Goal: Transaction & Acquisition: Purchase product/service

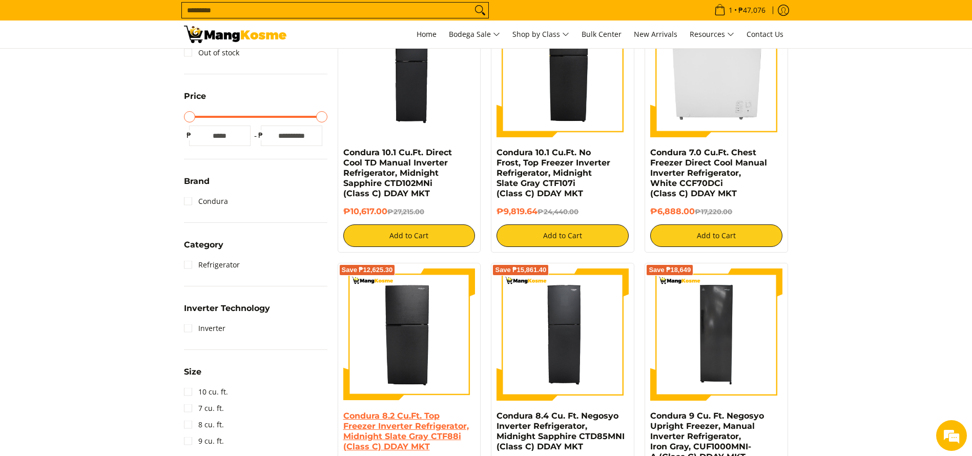
scroll to position [461, 0]
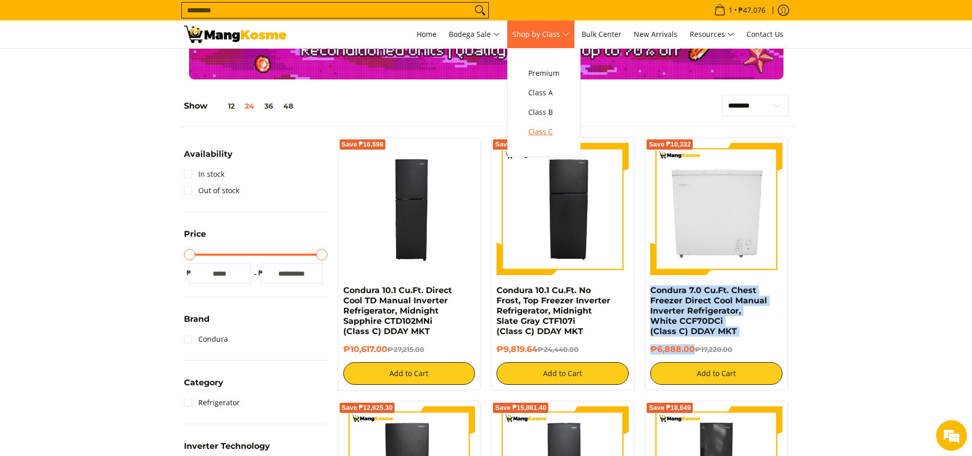
click at [544, 137] on span "Class C" at bounding box center [543, 131] width 31 height 13
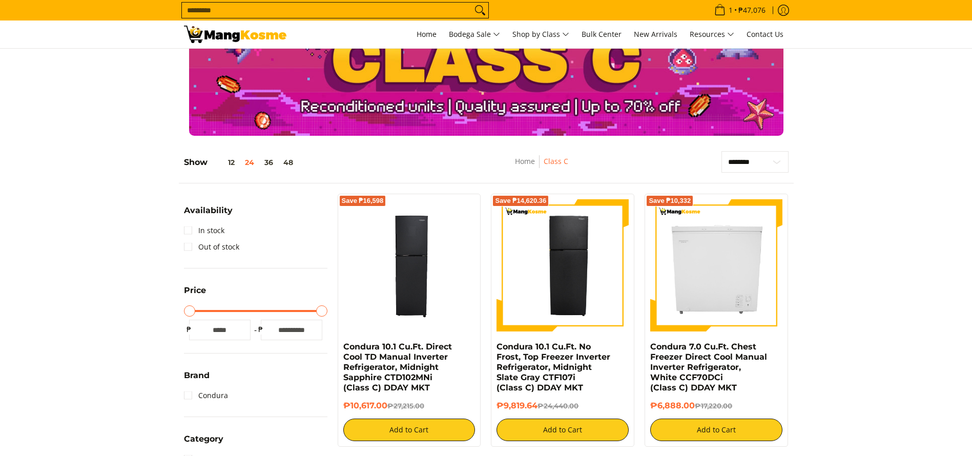
scroll to position [77, 0]
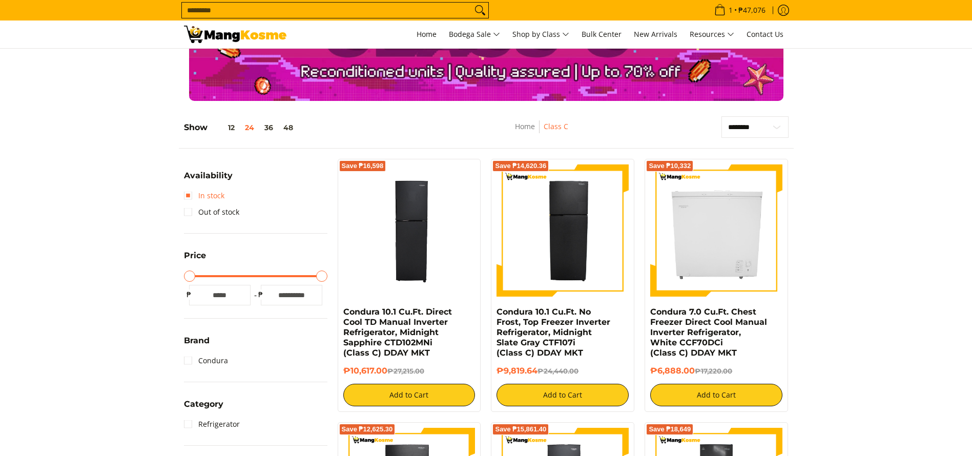
click at [187, 197] on link "In stock" at bounding box center [204, 195] width 40 height 16
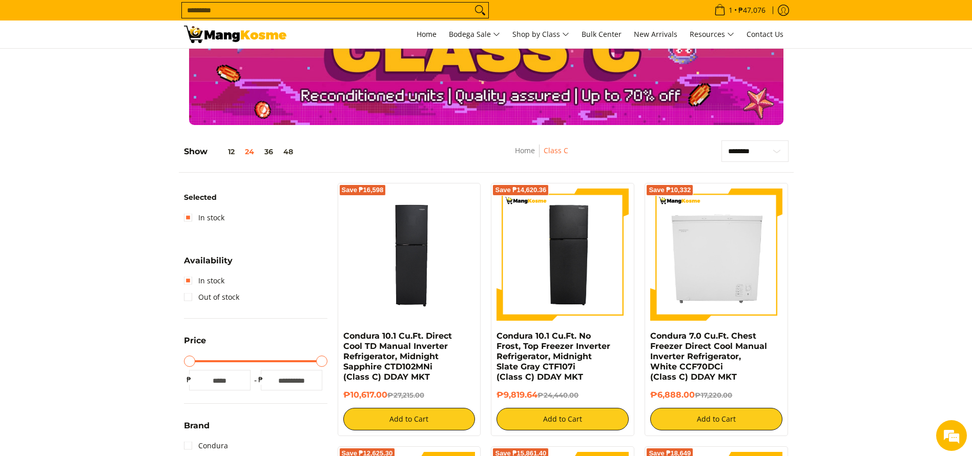
scroll to position [77, 0]
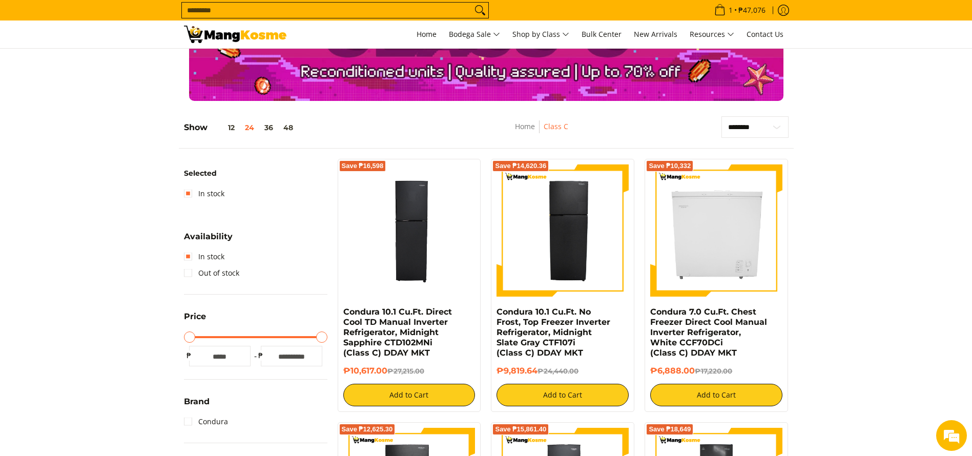
click at [409, 11] on input "Search..." at bounding box center [327, 10] width 290 height 15
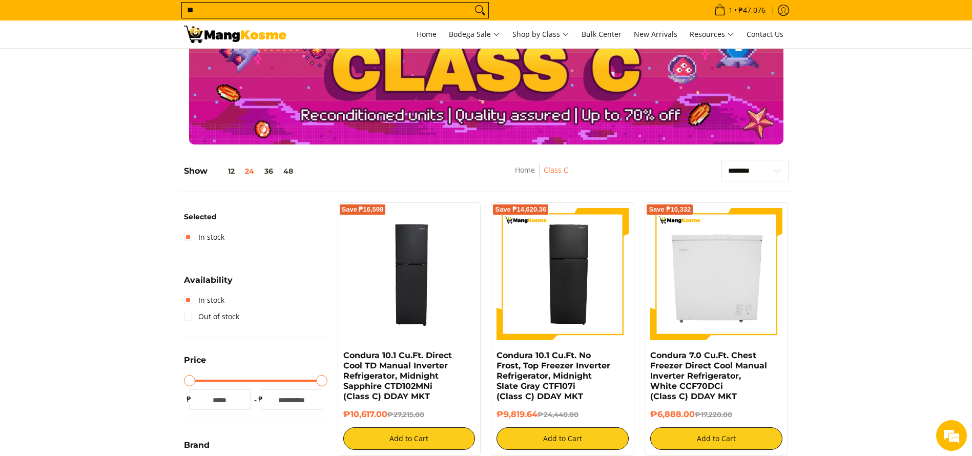
scroll to position [0, 0]
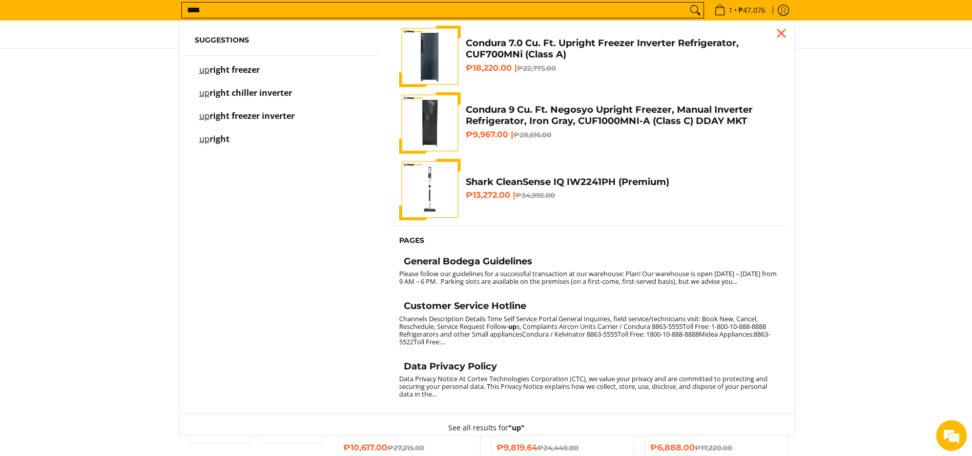
type input "****"
click at [546, 130] on h6 "₱9,967.00 | ₱28,616.00" at bounding box center [622, 135] width 312 height 10
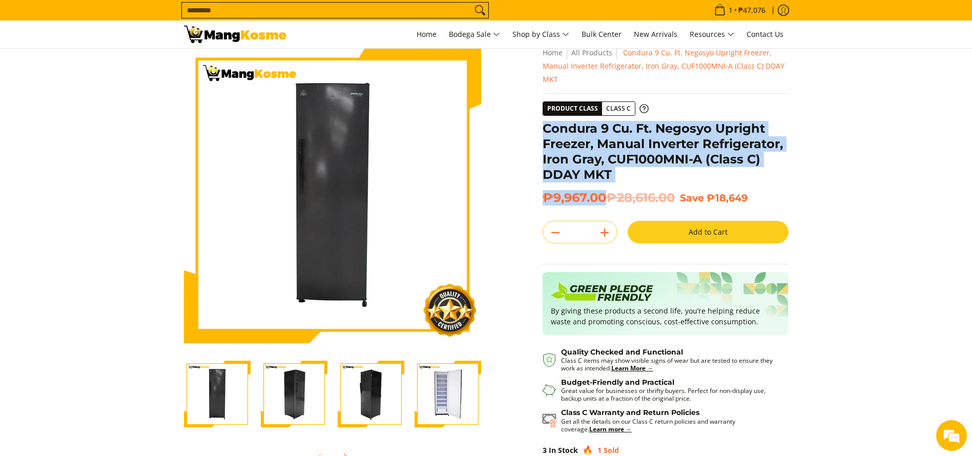
click at [545, 126] on div "**********" at bounding box center [665, 280] width 246 height 469
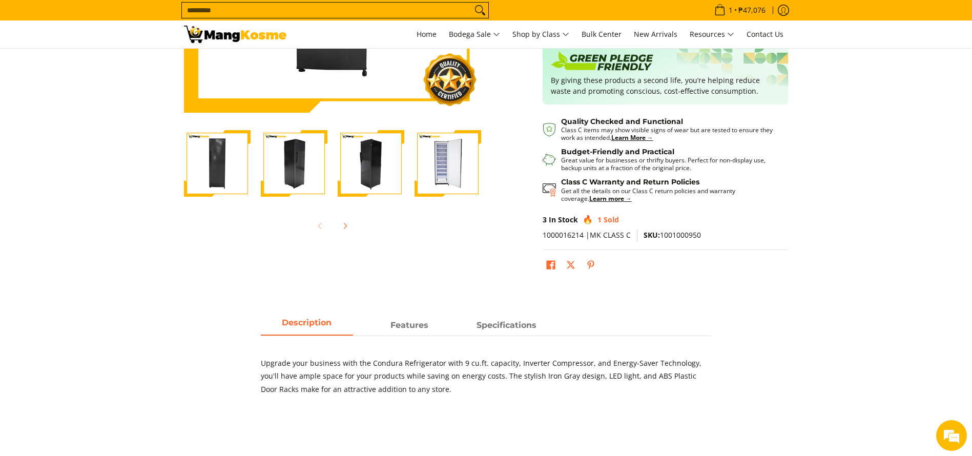
scroll to position [618, 0]
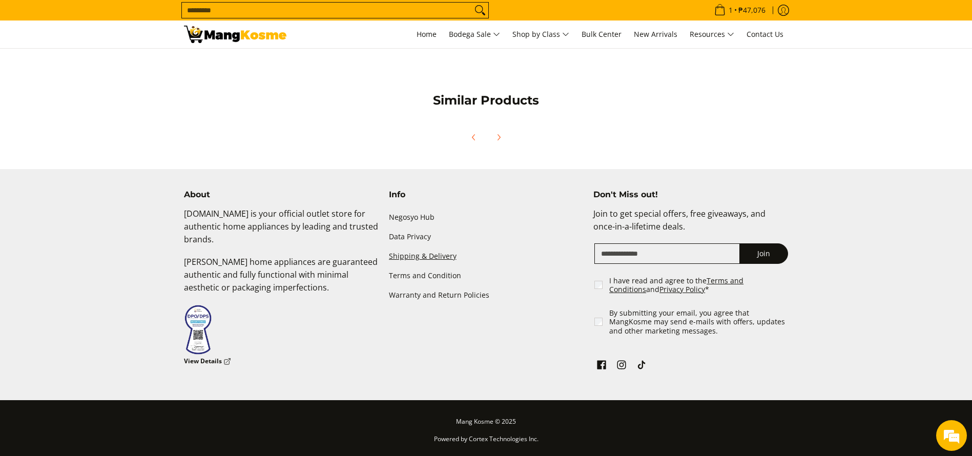
click at [418, 257] on link "Shipping & Delivery" at bounding box center [486, 255] width 195 height 19
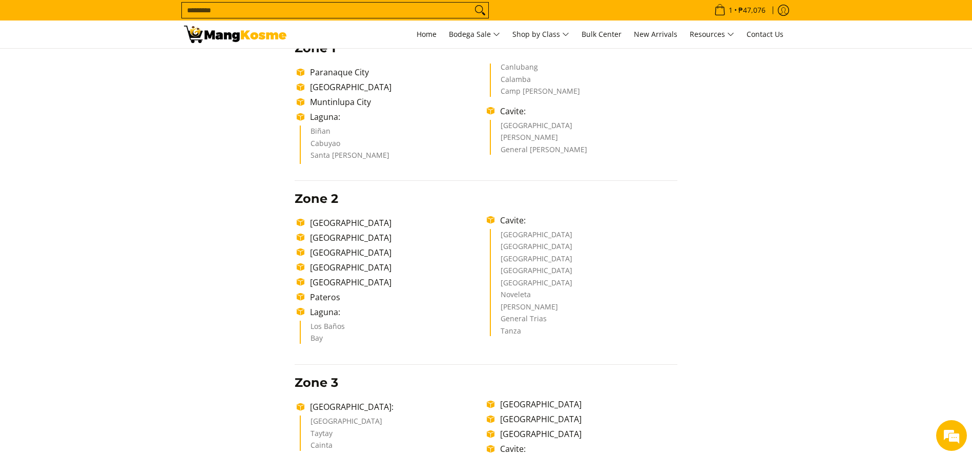
scroll to position [154, 0]
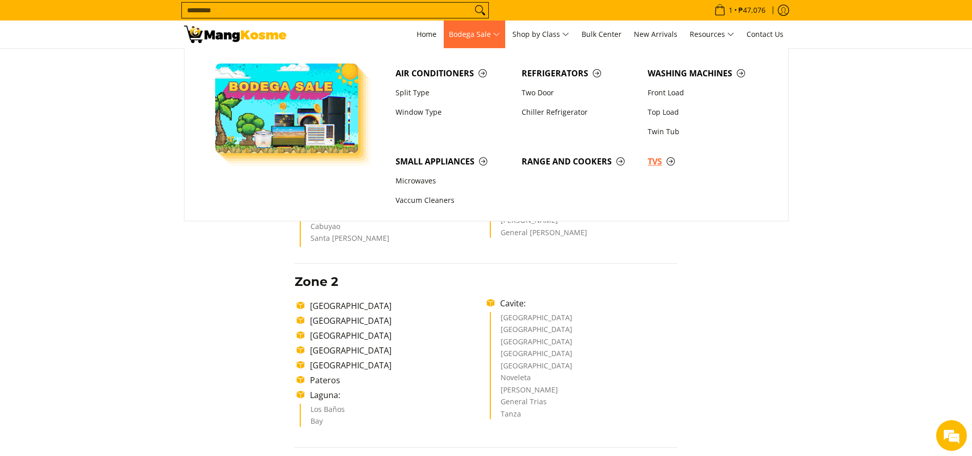
click at [657, 164] on span "TVs" at bounding box center [705, 161] width 116 height 13
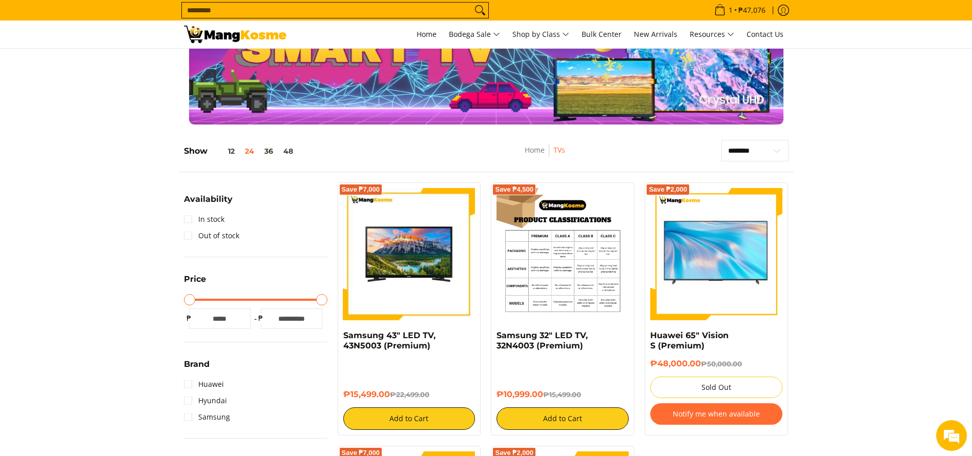
scroll to position [77, 0]
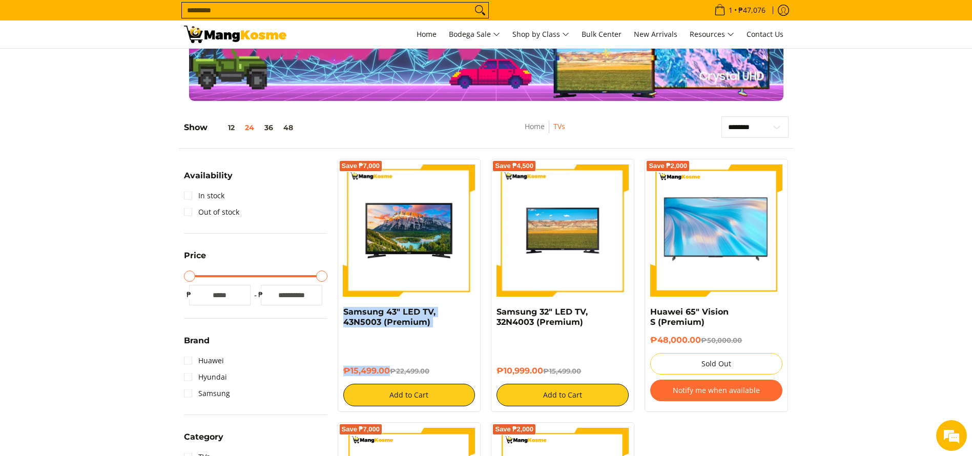
drag, startPoint x: 389, startPoint y: 371, endPoint x: 340, endPoint y: 309, distance: 78.7
click at [340, 309] on div "Save ₱7,000 Samsung 43" LED TV, 43N5003 (Premium) ₱15,499.00 ₱22,499.00 Add to …" at bounding box center [409, 285] width 143 height 253
copy div "Samsung 43" LED TV, 43N5003 (Premium) ₱15,499.00"
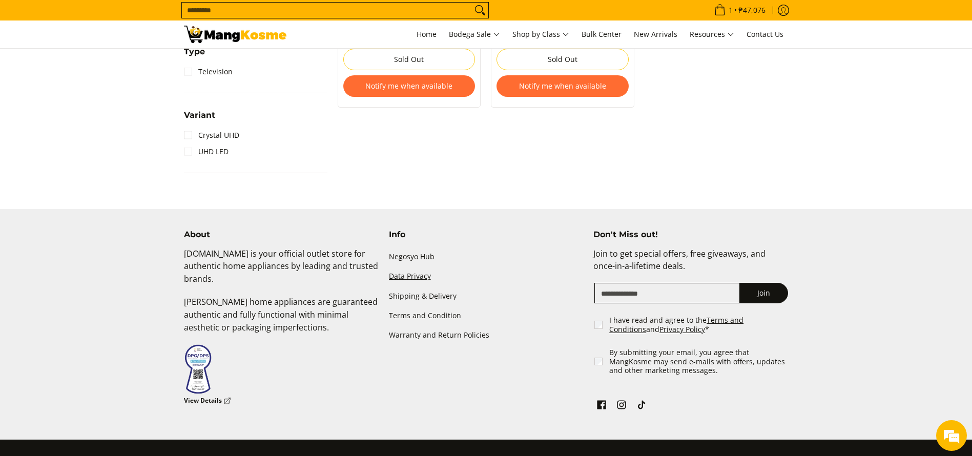
scroll to position [695, 0]
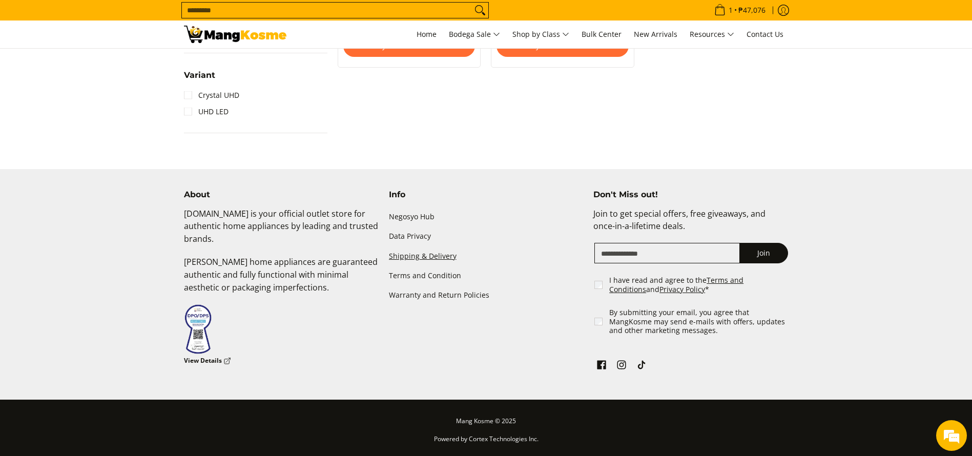
click at [434, 260] on link "Shipping & Delivery" at bounding box center [486, 255] width 195 height 19
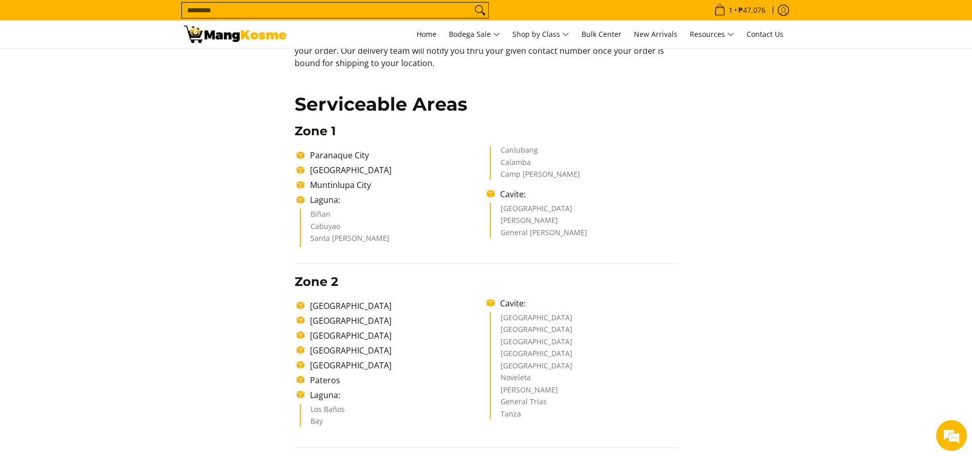
copy ul "Dasmariñas City [PERSON_NAME] General [PERSON_NAME]"
drag, startPoint x: 496, startPoint y: 207, endPoint x: 554, endPoint y: 308, distance: 116.1
click at [596, 237] on ul "Dasmariñas City [PERSON_NAME] General [PERSON_NAME]" at bounding box center [583, 220] width 187 height 35
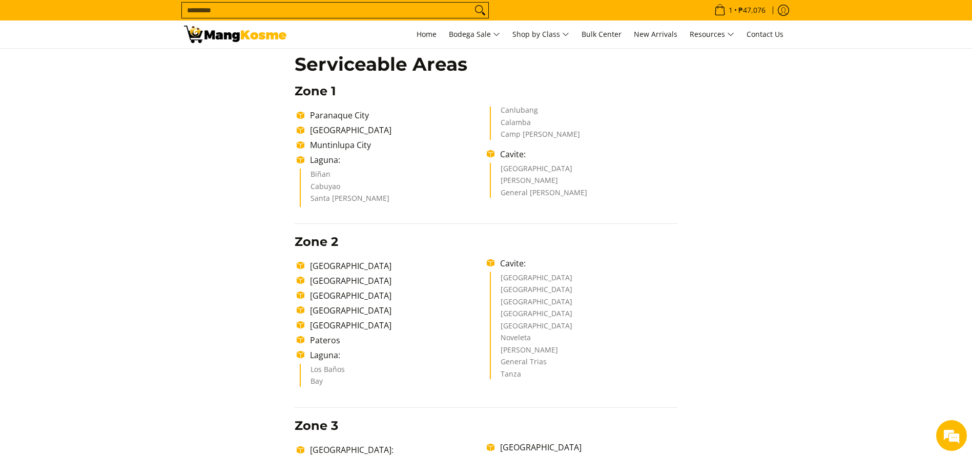
scroll to position [307, 0]
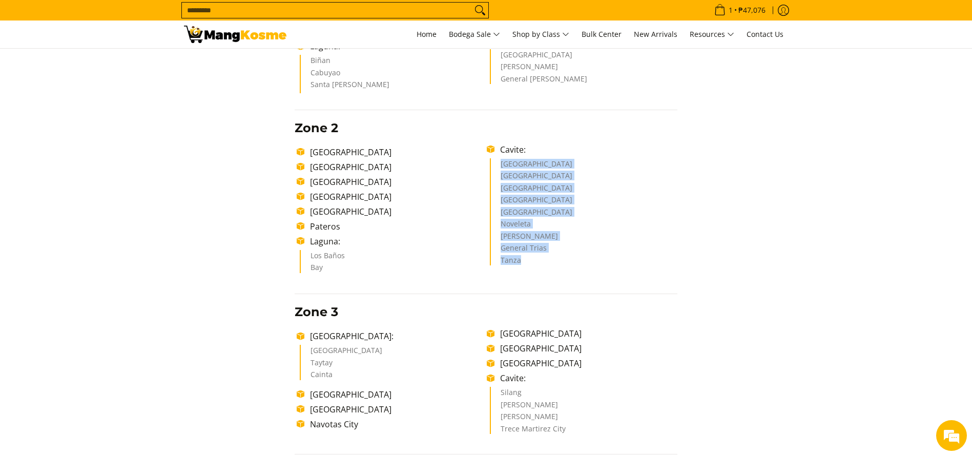
drag, startPoint x: 502, startPoint y: 165, endPoint x: 540, endPoint y: 276, distance: 116.6
click at [542, 268] on ul "[GEOGRAPHIC_DATA] [GEOGRAPHIC_DATA] [GEOGRAPHIC_DATA] [GEOGRAPHIC_DATA] [GEOGRA…" at bounding box center [485, 210] width 383 height 134
copy ul "[GEOGRAPHIC_DATA] [GEOGRAPHIC_DATA] [GEOGRAPHIC_DATA] [GEOGRAPHIC_DATA] [GEOGRA…"
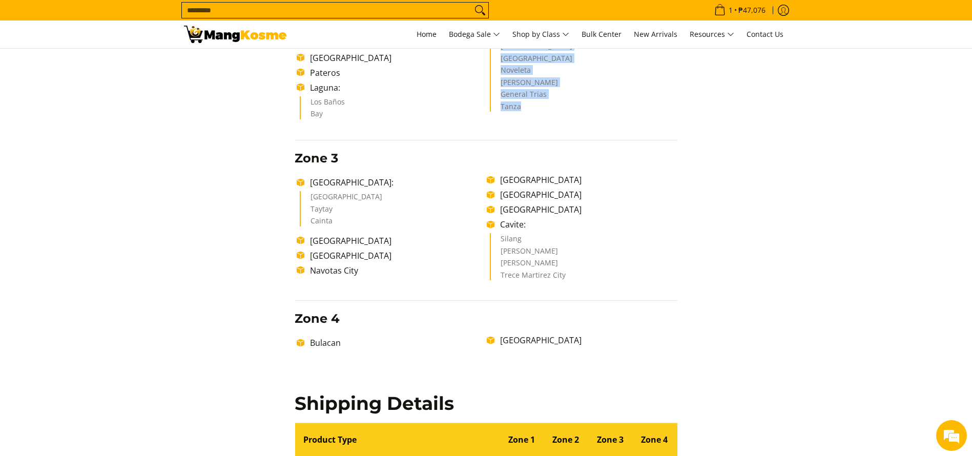
scroll to position [0, 0]
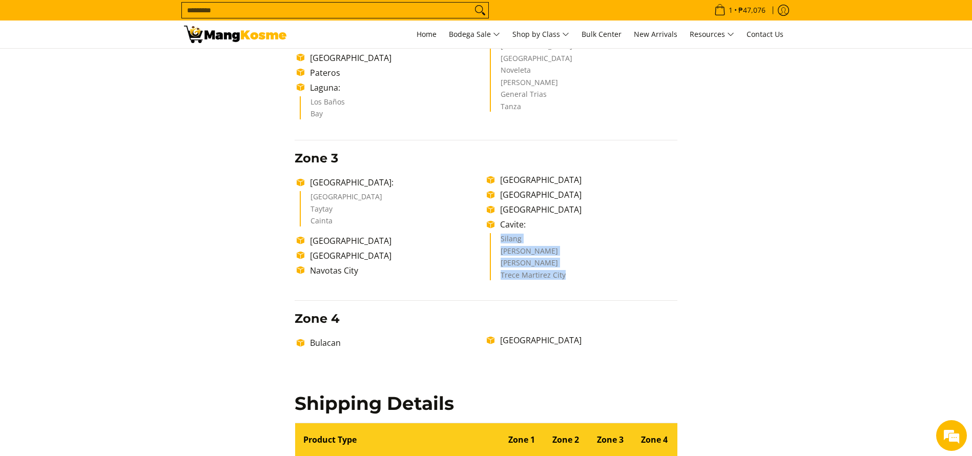
copy ul "[PERSON_NAME] Martirez City"
drag, startPoint x: 499, startPoint y: 241, endPoint x: 583, endPoint y: 290, distance: 97.6
click at [581, 283] on ul "[GEOGRAPHIC_DATA]: [GEOGRAPHIC_DATA] Taytay Cainta [GEOGRAPHIC_DATA] [GEOGRAPHI…" at bounding box center [485, 229] width 383 height 110
click at [403, 7] on input "Search..." at bounding box center [327, 10] width 290 height 15
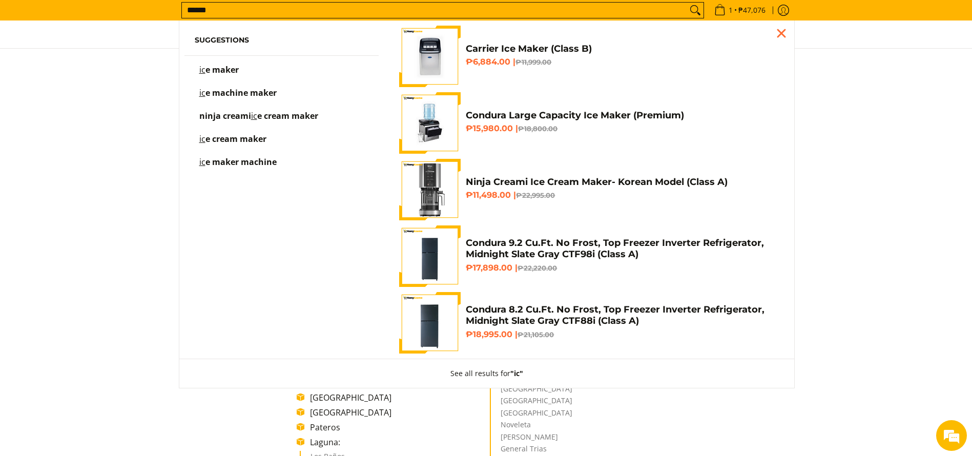
scroll to position [104, 0]
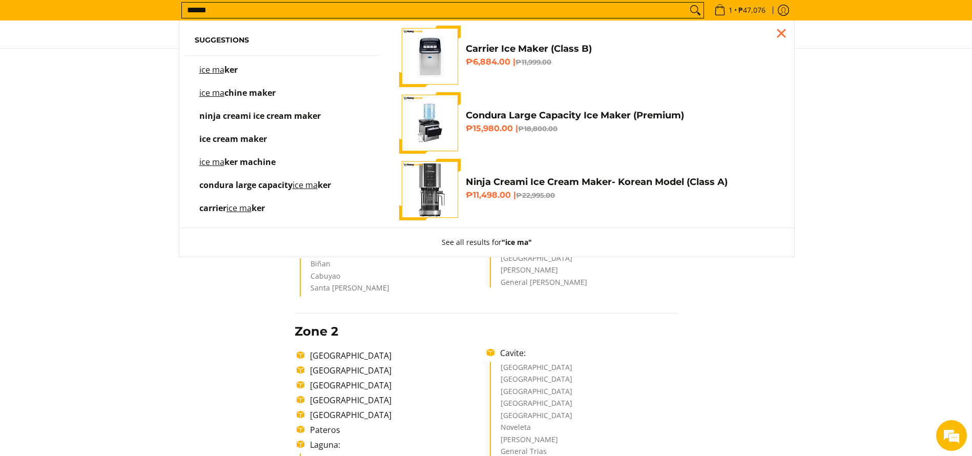
type input "******"
click at [469, 39] on link "Carrier Ice Maker (Class B) ₱6,884.00 | ₱11,999.00" at bounding box center [588, 56] width 379 height 61
click at [476, 48] on h4 "Carrier Ice Maker (Class B)" at bounding box center [622, 49] width 312 height 12
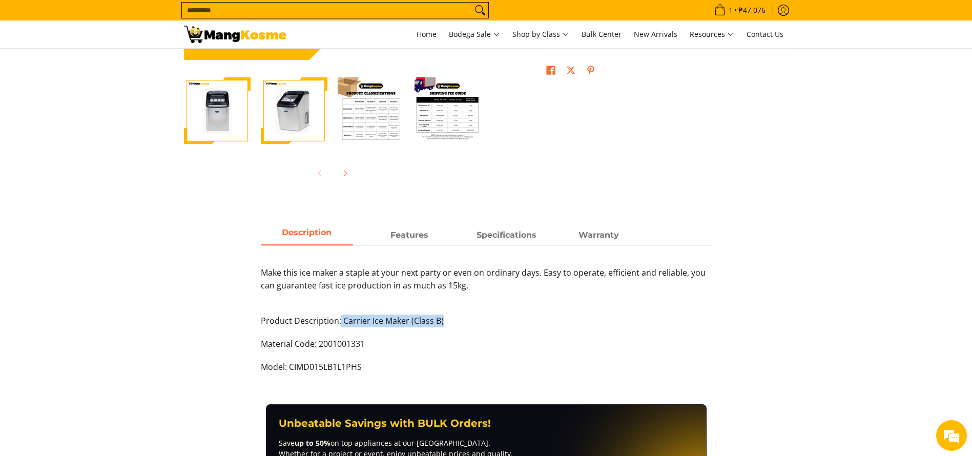
drag, startPoint x: 340, startPoint y: 321, endPoint x: 469, endPoint y: 320, distance: 129.1
click at [469, 320] on p "Product Description: Carrier Ice Maker (Class B)" at bounding box center [486, 325] width 451 height 23
drag, startPoint x: 265, startPoint y: 369, endPoint x: 429, endPoint y: 370, distance: 163.9
click at [429, 370] on div "Description Features Specifications Warranty Make this ice maker a staple at yo…" at bounding box center [486, 304] width 461 height 158
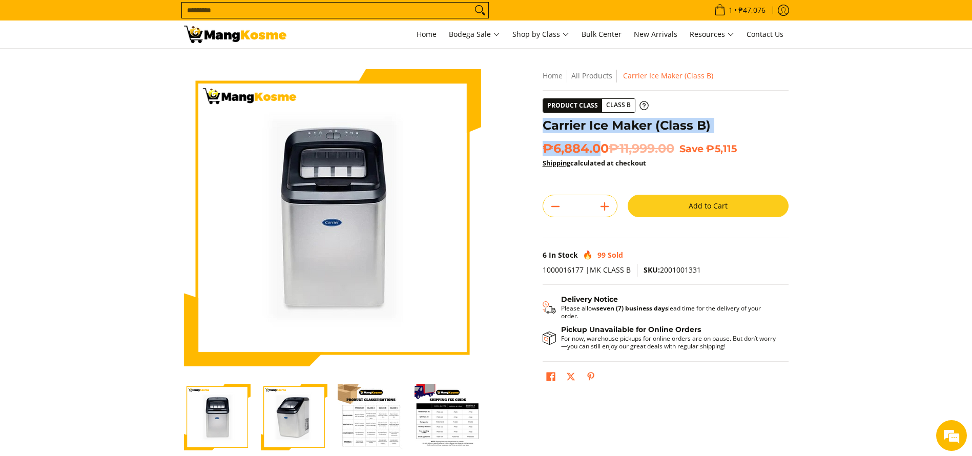
drag, startPoint x: 604, startPoint y: 150, endPoint x: 544, endPoint y: 126, distance: 63.9
click at [544, 126] on div "**********" at bounding box center [665, 232] width 246 height 327
copy div "Carrier Ice Maker (Class B) ₱6,884.0"
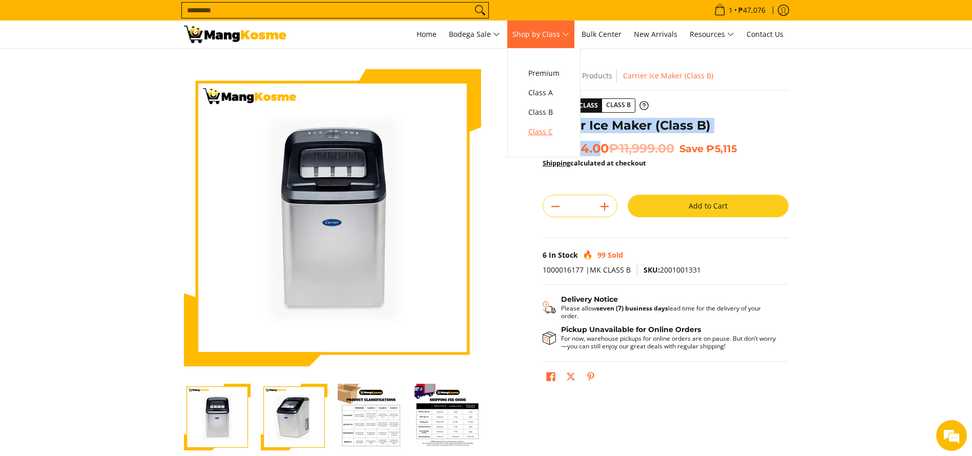
click at [548, 136] on span "Class C" at bounding box center [543, 131] width 31 height 13
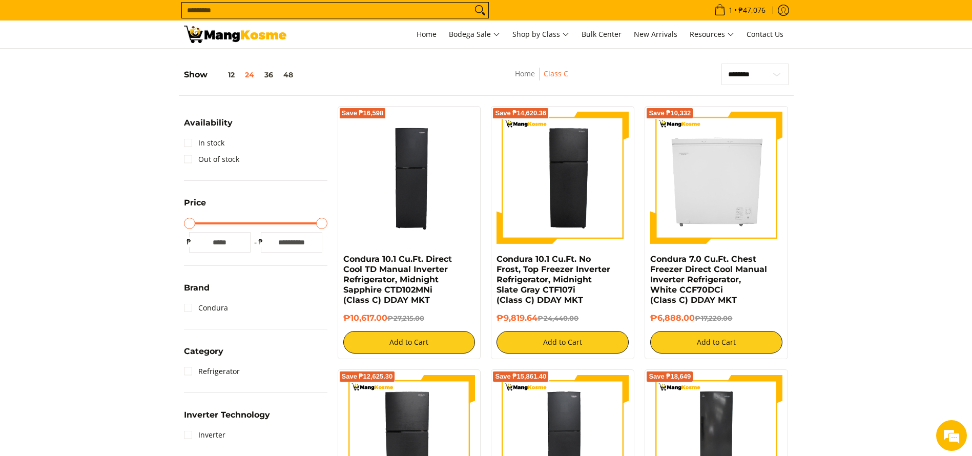
scroll to position [154, 0]
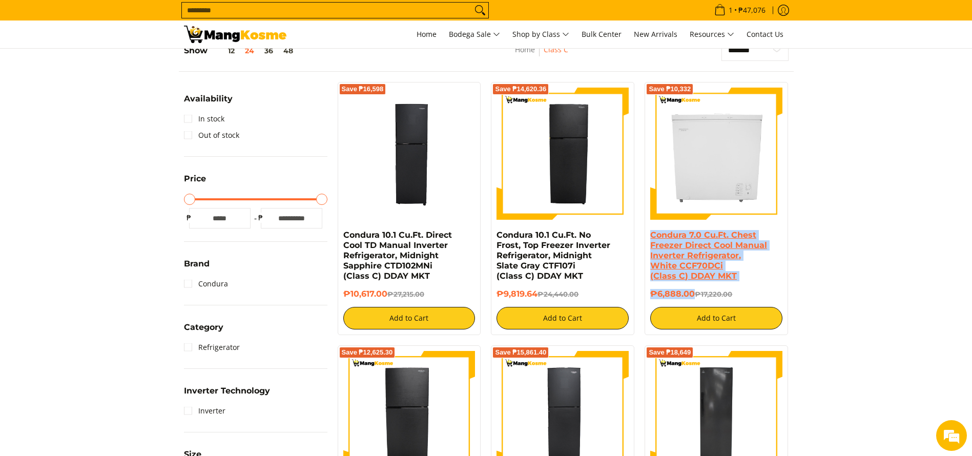
copy div "Condura 7.0 Cu.Ft. Chest Freezer Direct Cool Manual Inverter Refrigerator, Whit…"
drag, startPoint x: 691, startPoint y: 289, endPoint x: 653, endPoint y: 232, distance: 69.3
click at [653, 232] on div "Condura 7.0 Cu.Ft. Chest Freezer Direct Cool Manual Inverter Refrigerator, Whit…" at bounding box center [716, 279] width 132 height 99
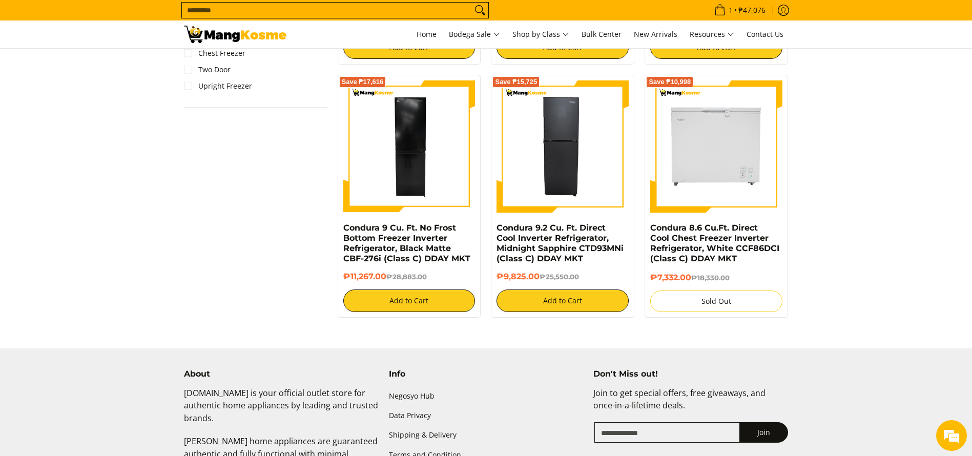
scroll to position [691, 0]
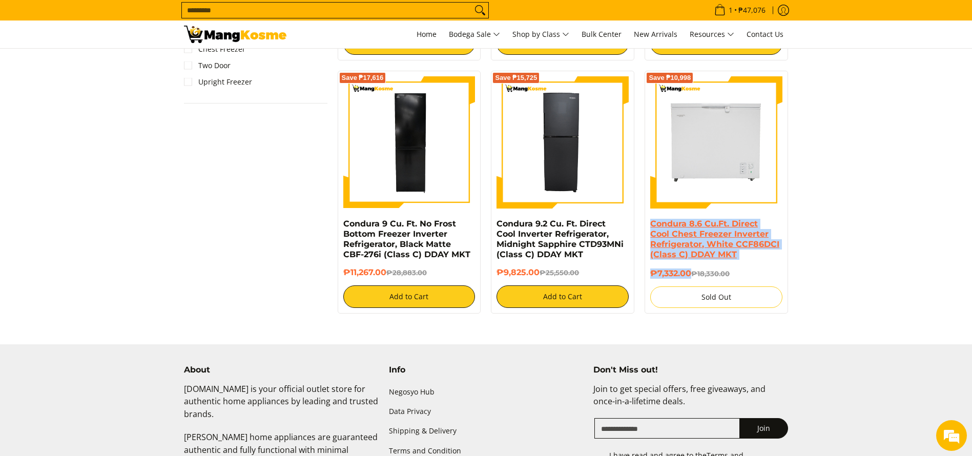
copy div "Condura 8.6 Cu.Ft. Direct Cool Chest Freezer Inverter Refrigerator, White CCF86…"
drag, startPoint x: 691, startPoint y: 269, endPoint x: 651, endPoint y: 225, distance: 59.1
click at [651, 225] on div "Condura 8.6 Cu.Ft. Direct Cool Chest Freezer Inverter Refrigerator, White CCF86…" at bounding box center [716, 263] width 132 height 89
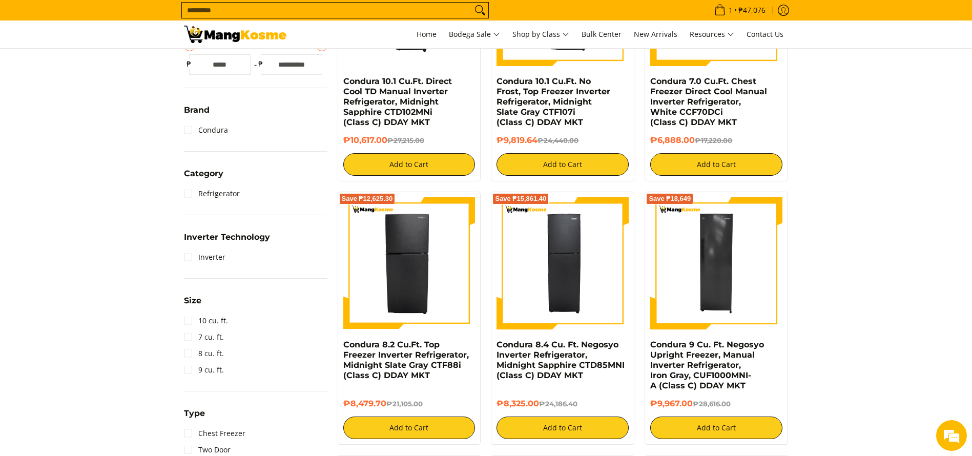
scroll to position [230, 0]
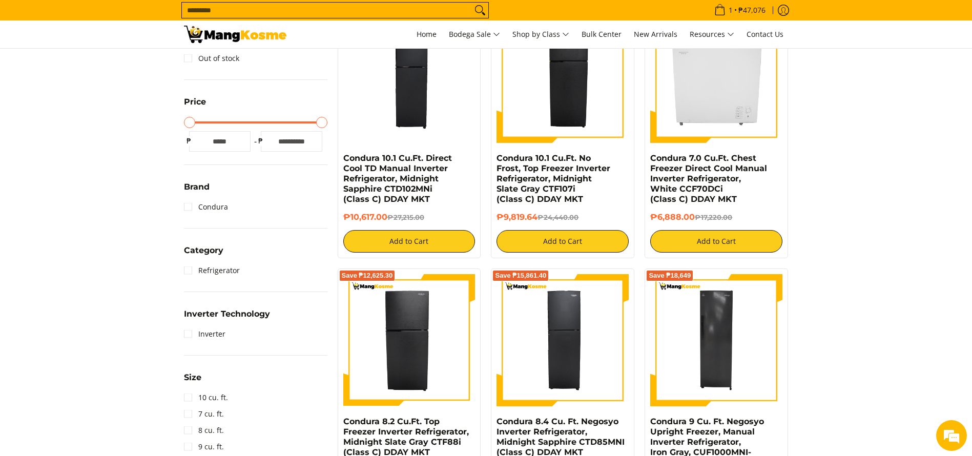
copy div "Condura 7.0 Cu.Ft. Chest Freezer Direct Cool Manual Inverter Refrigerator, Whit…"
drag, startPoint x: 697, startPoint y: 222, endPoint x: 653, endPoint y: 158, distance: 77.7
click at [653, 158] on div "Condura 7.0 Cu.Ft. Chest Freezer Direct Cool Manual Inverter Refrigerator, Whit…" at bounding box center [716, 202] width 132 height 99
click at [426, 260] on div "Save ₱16,598 Condura 10.1 Cu.Ft. Direct Cool TD Manual Inverter Refrigerator, M…" at bounding box center [562, 395] width 461 height 780
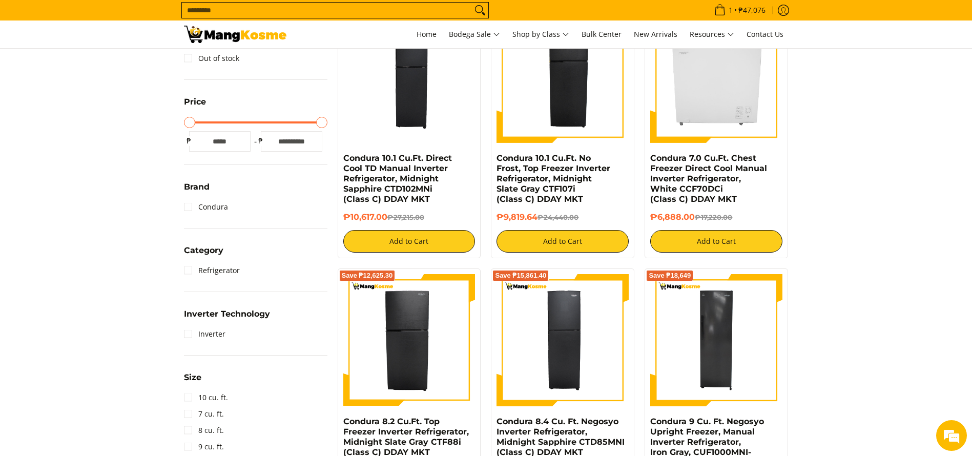
click at [429, 256] on div "Save ₱16,598 Condura 10.1 Cu.Ft. Direct Cool TD Manual Inverter Refrigerator, M…" at bounding box center [409, 131] width 143 height 253
click at [438, 255] on div "Save ₱16,598 Condura 10.1 Cu.Ft. Direct Cool TD Manual Inverter Refrigerator, M…" at bounding box center [409, 131] width 143 height 253
click at [427, 251] on button "Add to Cart" at bounding box center [409, 241] width 132 height 23
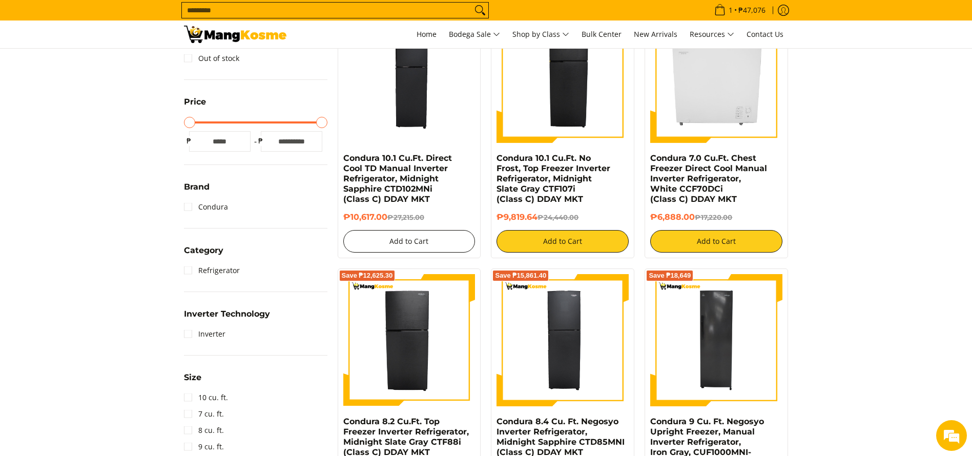
click at [431, 250] on button "Add to Cart" at bounding box center [409, 241] width 132 height 23
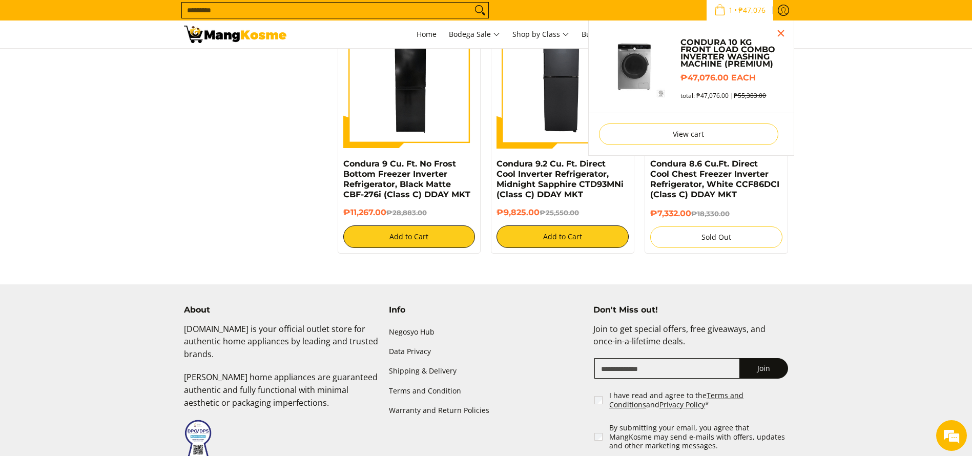
scroll to position [571, 0]
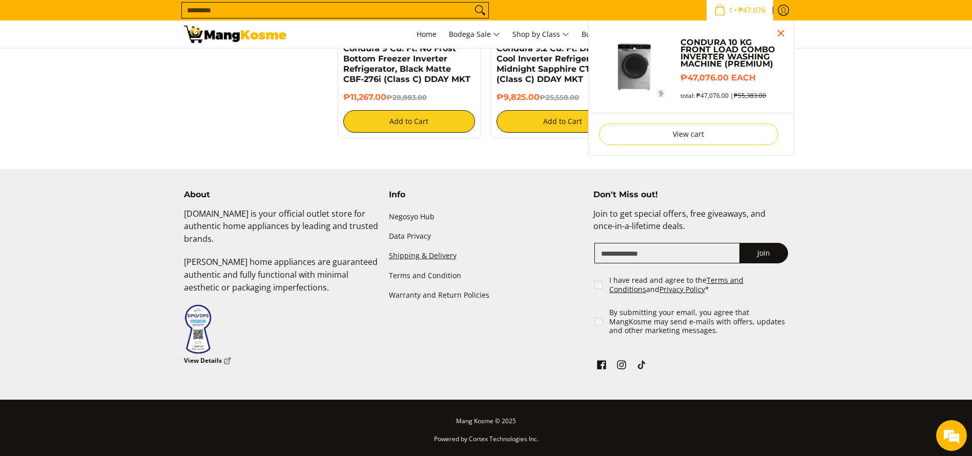
click at [434, 247] on ul "Negosyo Hub Data Privacy Shipping & Delivery Terms and Condition Warranty and R…" at bounding box center [486, 261] width 195 height 108
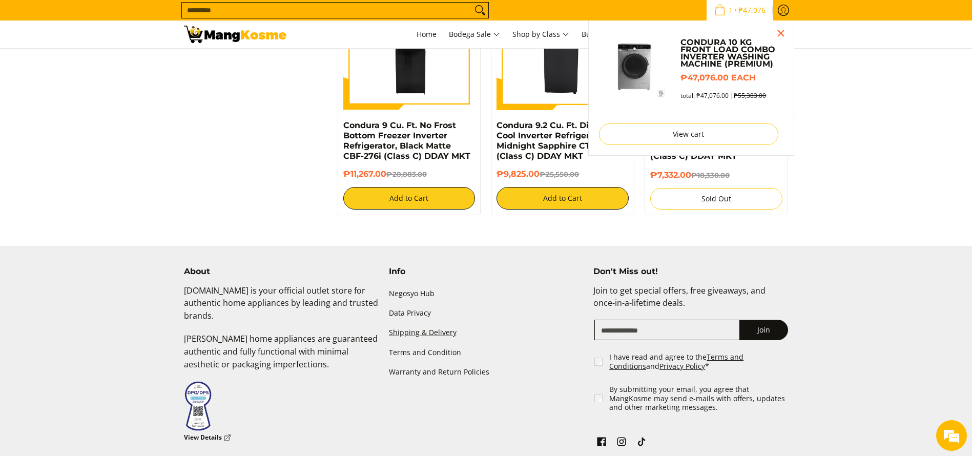
click at [414, 328] on ul "Negosyo Hub Data Privacy Shipping & Delivery Terms and Condition Warranty and R…" at bounding box center [486, 338] width 195 height 108
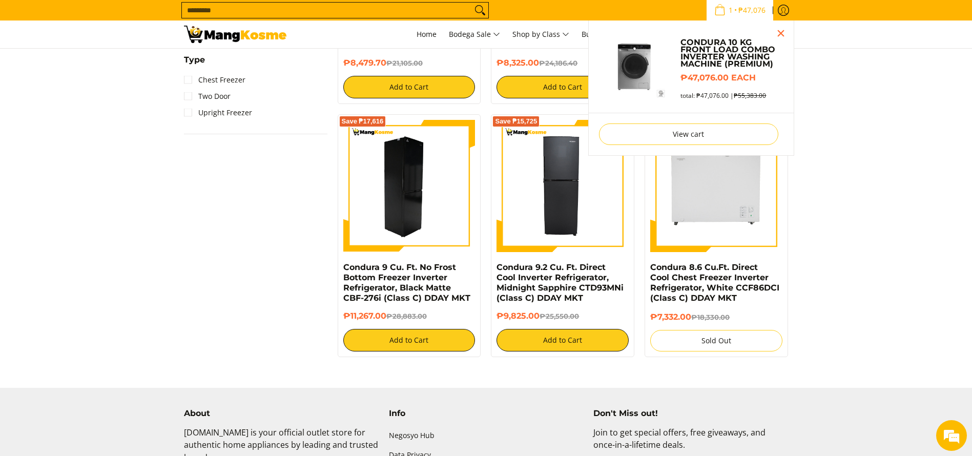
scroll to position [803, 0]
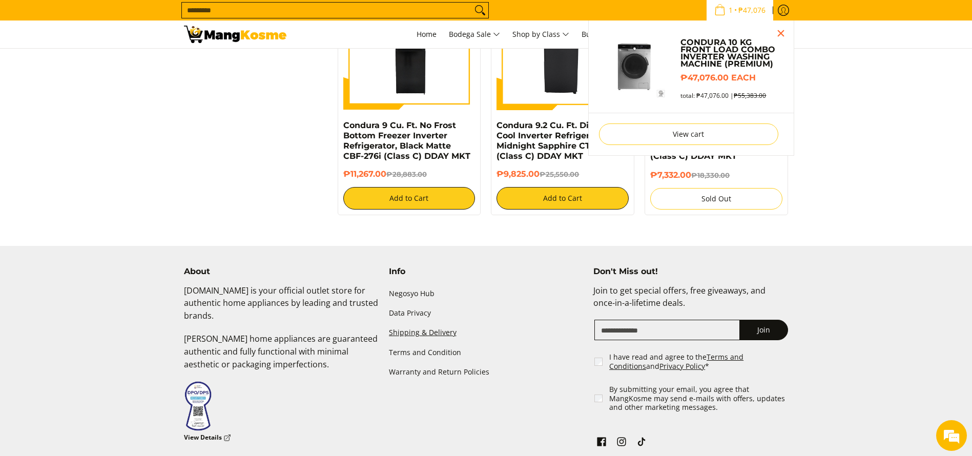
click at [420, 329] on ul "Negosyo Hub Data Privacy Shipping & Delivery Terms and Condition Warranty and R…" at bounding box center [486, 338] width 195 height 108
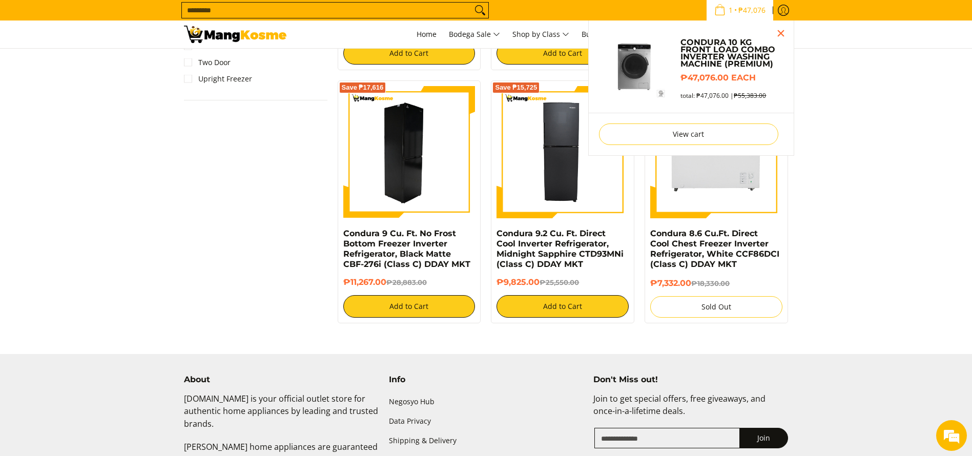
scroll to position [879, 0]
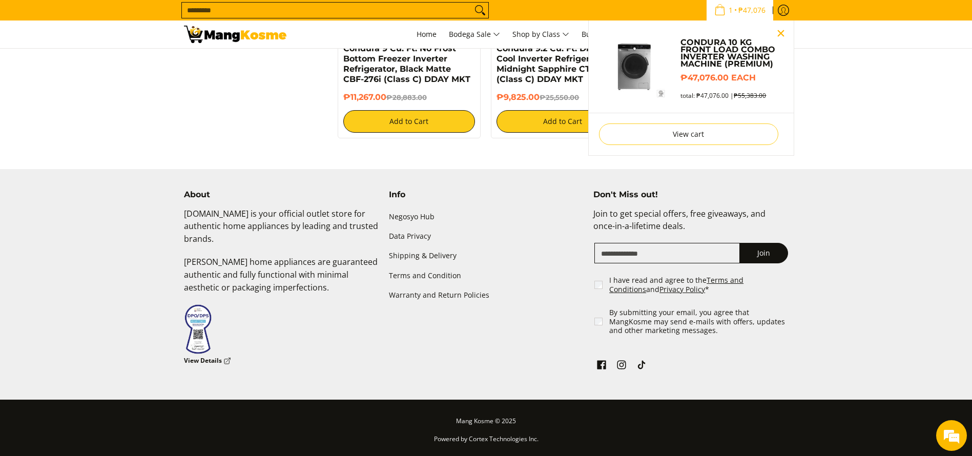
click at [784, 28] on button "Close pop up" at bounding box center [780, 33] width 15 height 15
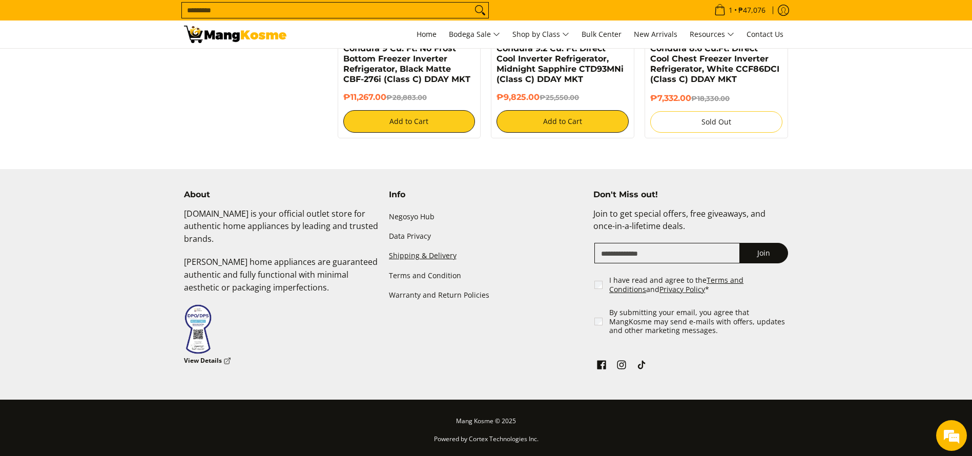
click at [442, 247] on link "Shipping & Delivery" at bounding box center [486, 255] width 195 height 19
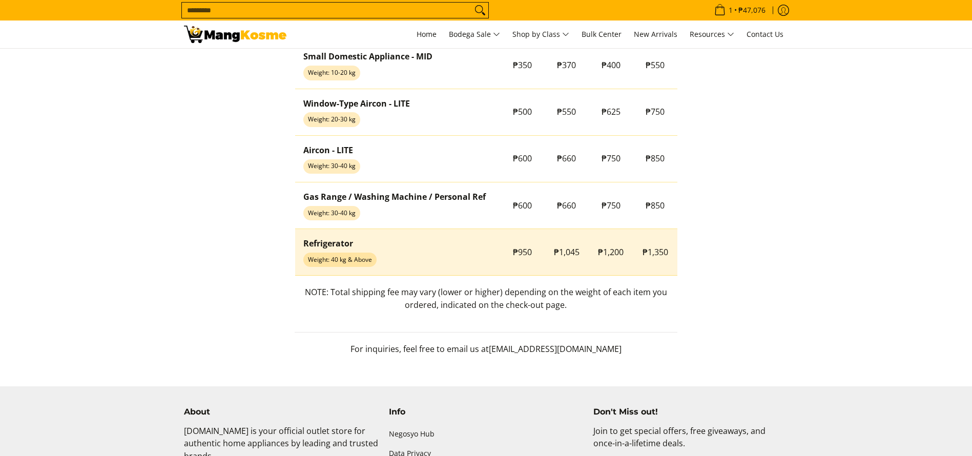
scroll to position [922, 0]
click at [653, 255] on span "₱1,350" at bounding box center [655, 251] width 26 height 11
copy span "₱1,350"
click at [674, 252] on td "₱1,350" at bounding box center [655, 252] width 45 height 47
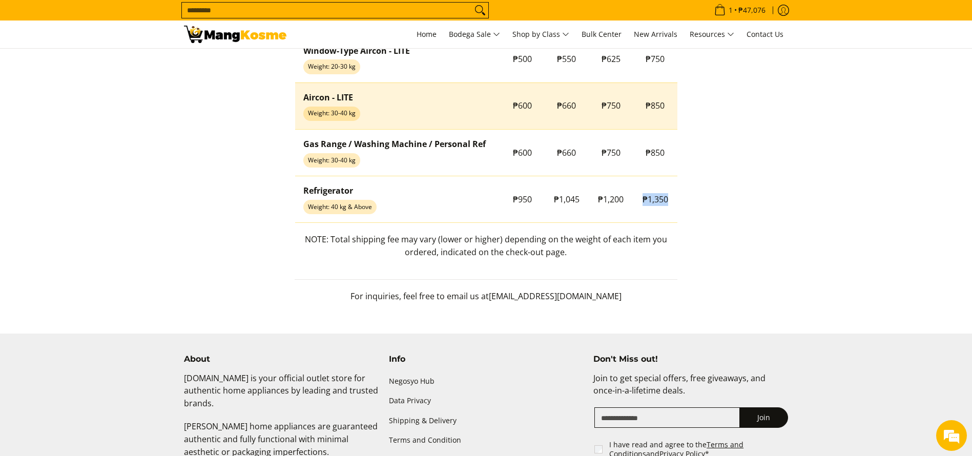
scroll to position [999, 0]
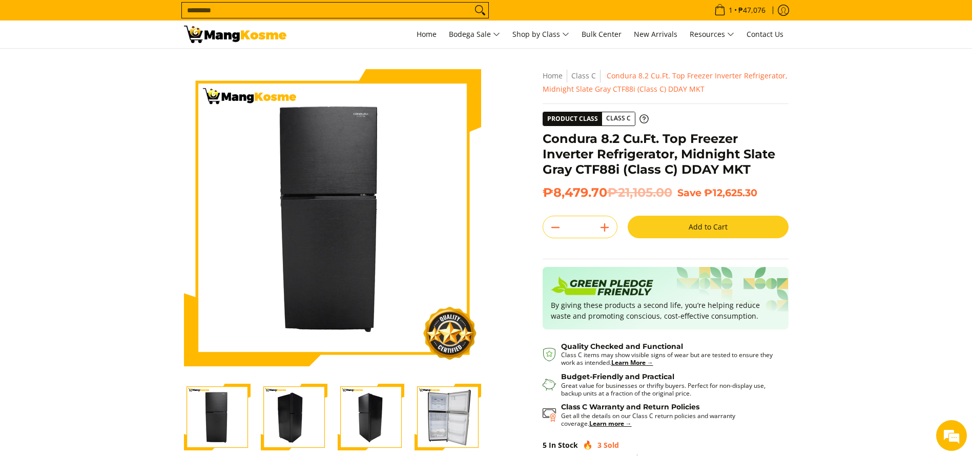
drag, startPoint x: 129, startPoint y: 52, endPoint x: 154, endPoint y: 38, distance: 29.1
click at [129, 52] on section "Skip to Main Content Enable zoom Disable zoom Enable zoom Disable zoom Enable z…" at bounding box center [486, 287] width 972 height 476
